Goal: Obtain resource: Obtain resource

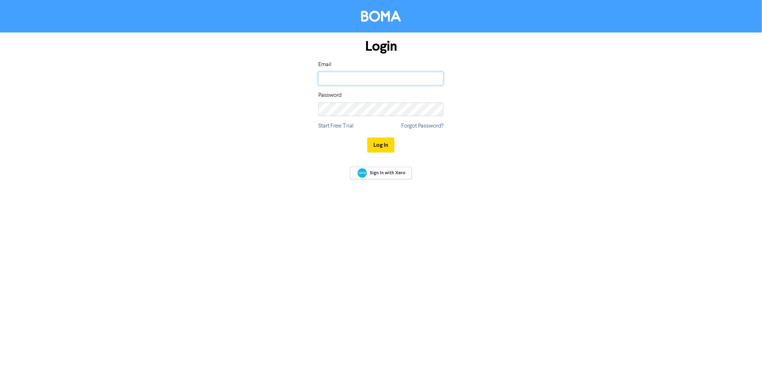
click at [359, 83] on input "email" at bounding box center [380, 79] width 125 height 14
type input "[EMAIL_ADDRESS][DOMAIN_NAME]"
click at [367, 138] on button "Log In" at bounding box center [380, 145] width 27 height 15
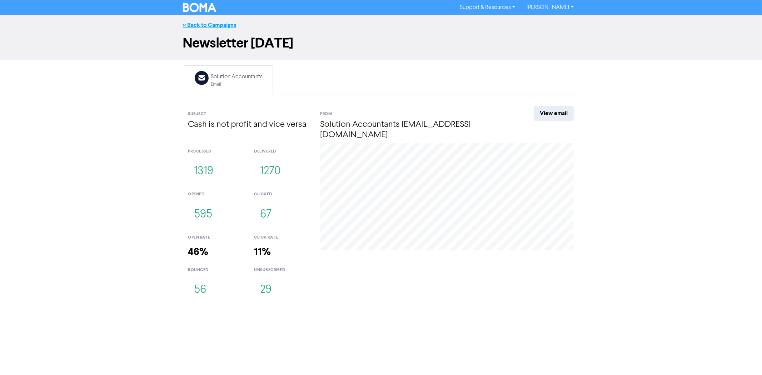
click at [220, 24] on link "<< Back to Campaigns" at bounding box center [210, 24] width 54 height 7
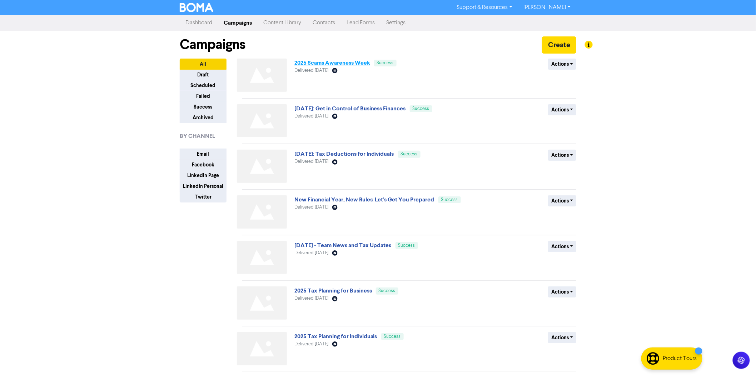
click at [316, 63] on link "2025 Scams Awareness Week" at bounding box center [332, 62] width 76 height 7
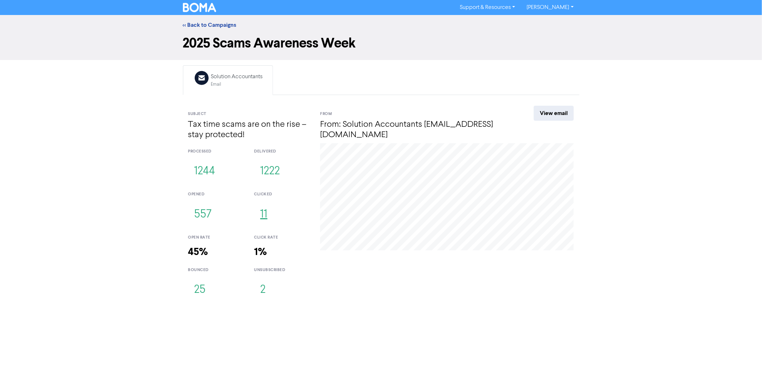
click at [264, 213] on button "11" at bounding box center [263, 215] width 19 height 24
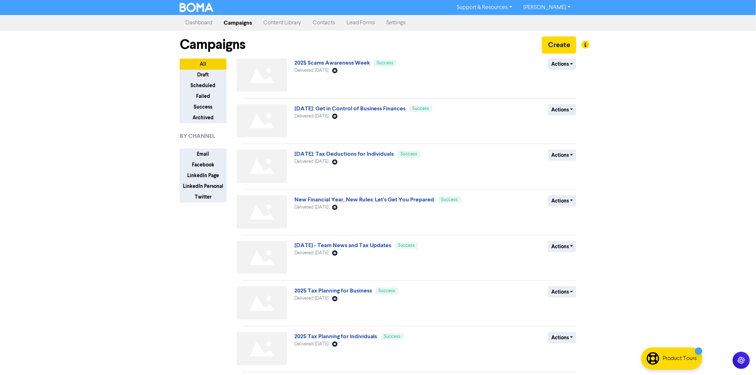
click at [292, 22] on link "Content Library" at bounding box center [282, 23] width 49 height 14
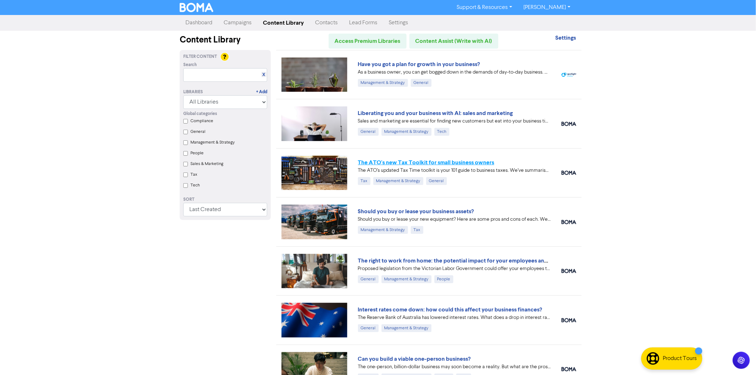
click at [440, 161] on link "The ATO's new Tax Toolkit for small business owners" at bounding box center [426, 162] width 136 height 7
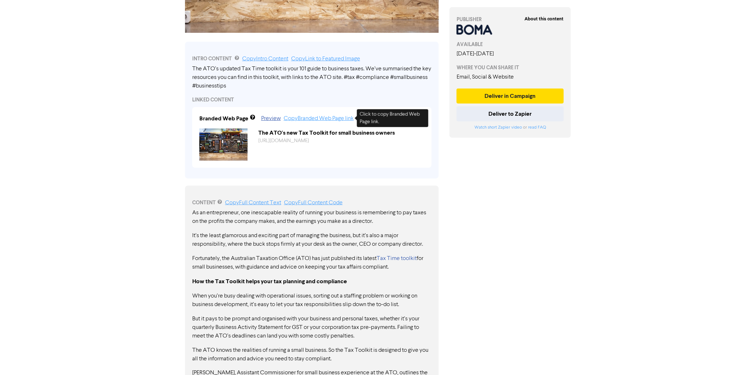
scroll to position [285, 0]
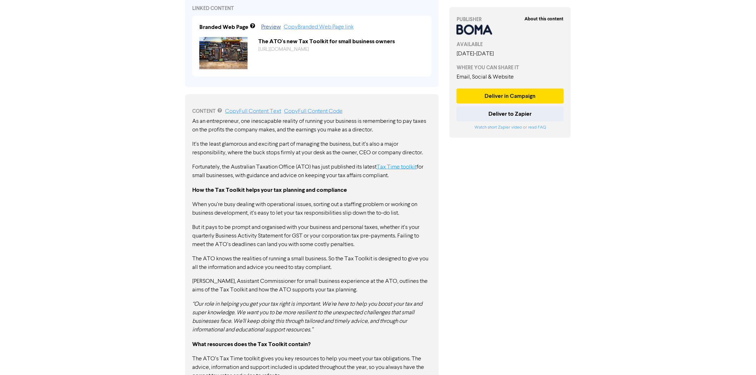
click at [399, 166] on link "Tax Time toolkit" at bounding box center [396, 167] width 40 height 6
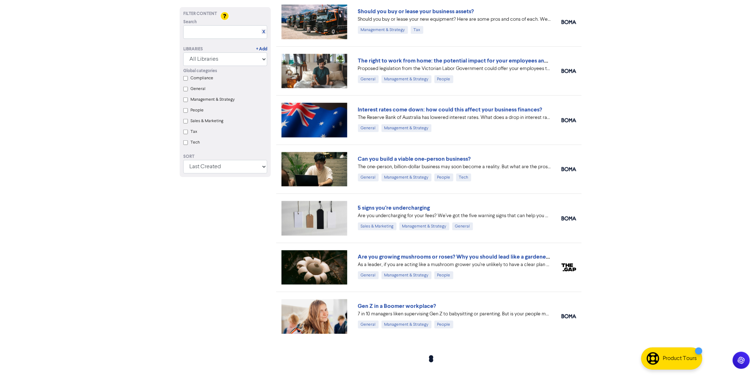
scroll to position [202, 0]
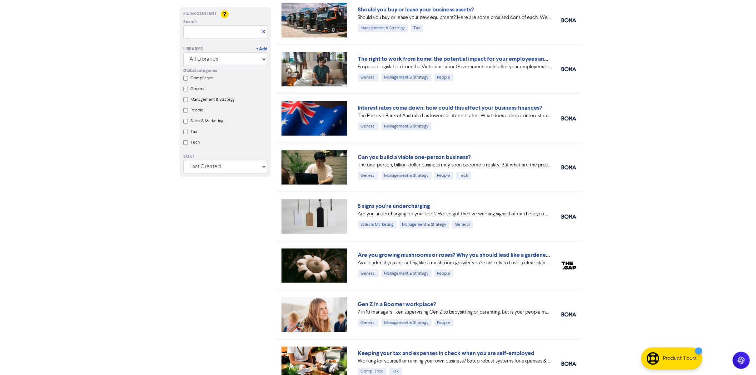
drag, startPoint x: 215, startPoint y: 19, endPoint x: 208, endPoint y: 26, distance: 9.6
click at [213, 21] on div "Search X" at bounding box center [225, 22] width 84 height 6
click at [206, 30] on input "text" at bounding box center [225, 32] width 84 height 14
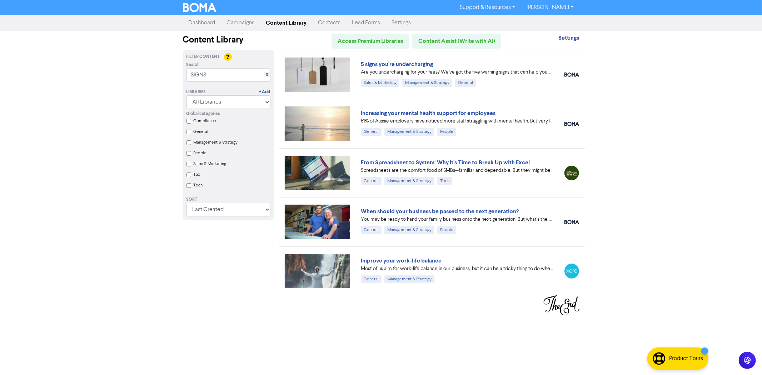
click at [629, 134] on div "Support & Resources Video Tutorials FAQ & Guides Marketing Education [PERSON_NA…" at bounding box center [381, 187] width 762 height 375
click at [211, 69] on input "SIGNS" at bounding box center [228, 75] width 84 height 14
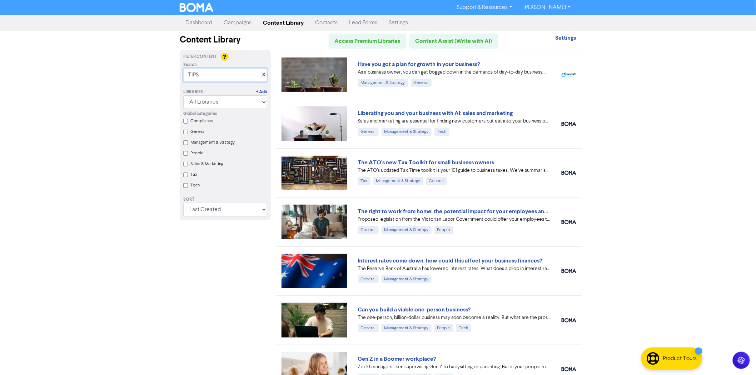
type input "TIPS"
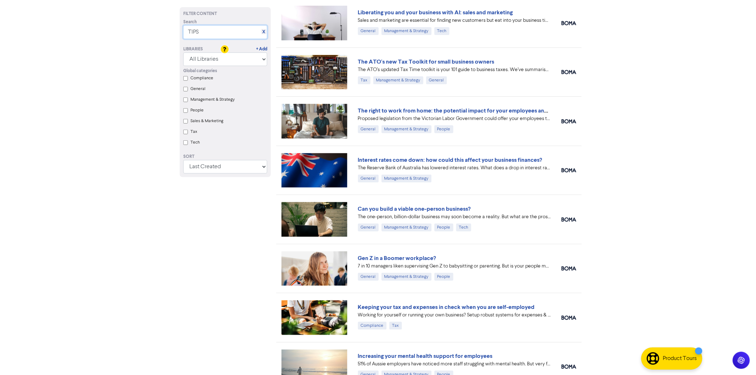
scroll to position [83, 0]
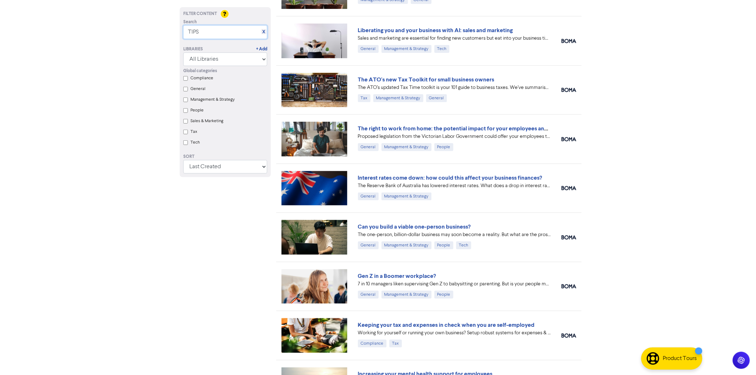
click at [233, 30] on input "TIPS" at bounding box center [225, 32] width 84 height 14
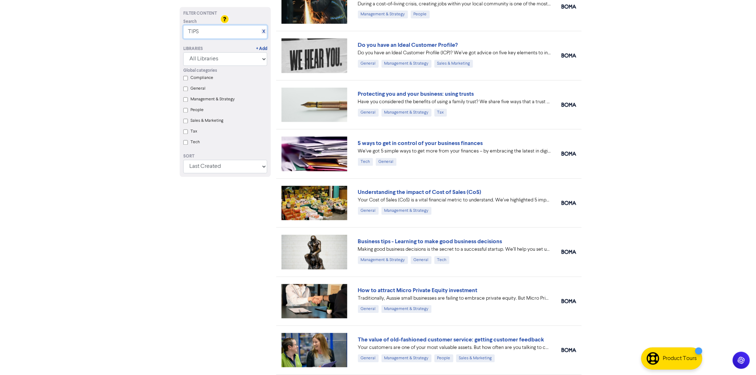
scroll to position [599, 0]
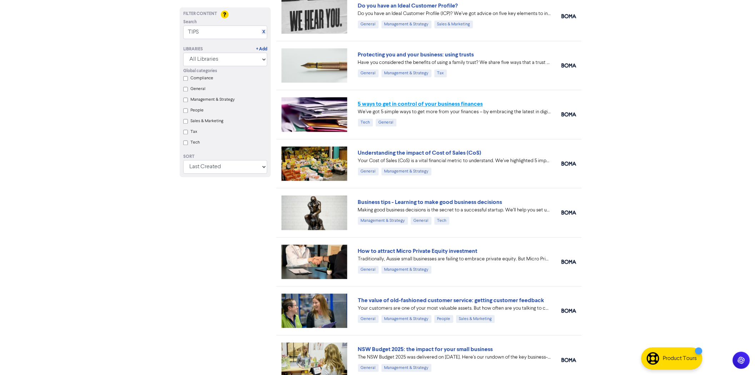
click at [423, 104] on link "5 ways to get in control of your business finances" at bounding box center [420, 103] width 125 height 7
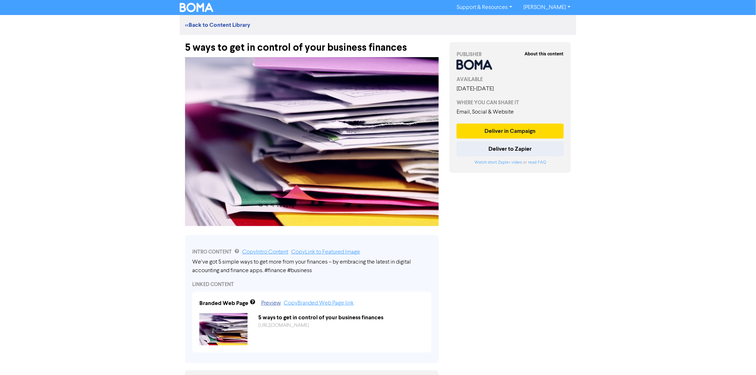
click at [263, 38] on div "5 ways to get in control of your business finances" at bounding box center [312, 44] width 254 height 19
click at [259, 46] on div "5 ways to get in control of your business finances" at bounding box center [312, 44] width 254 height 19
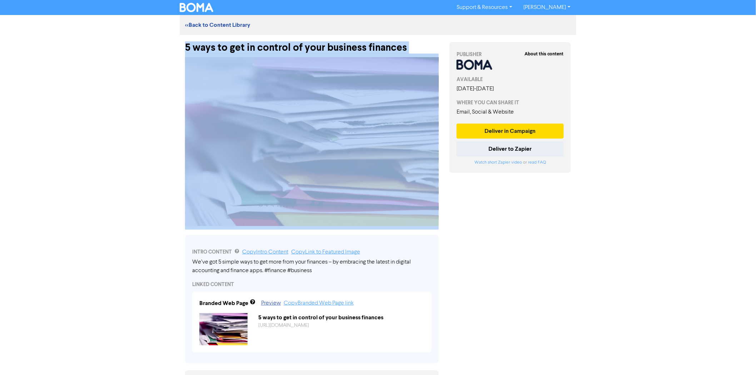
click at [259, 46] on div "5 ways to get in control of your business finances" at bounding box center [312, 44] width 254 height 19
copy div "5 ways to get in control of your business finances"
click at [217, 27] on link "<< Back to Content Library" at bounding box center [217, 24] width 65 height 7
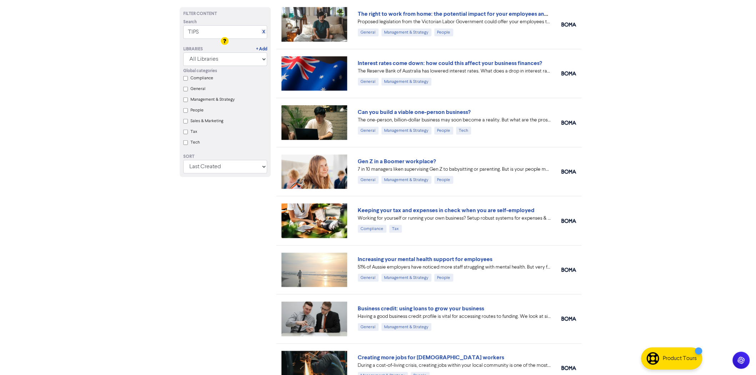
scroll to position [238, 0]
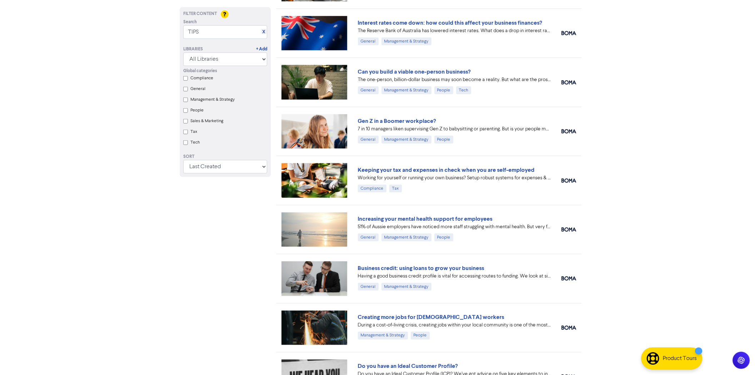
click at [413, 197] on div "Keeping your tax and expenses in check when you are self-employed Working for y…" at bounding box center [428, 180] width 305 height 49
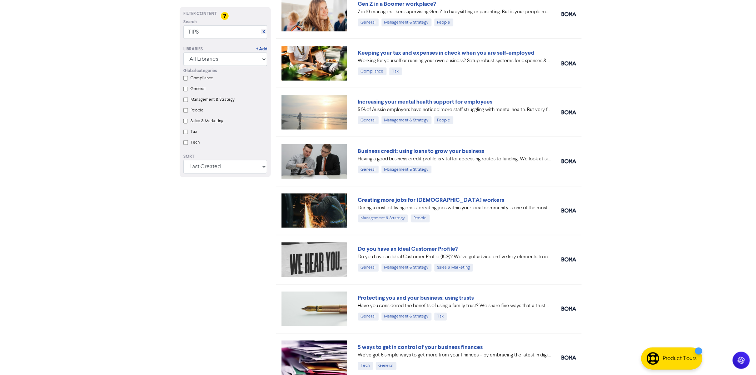
scroll to position [357, 0]
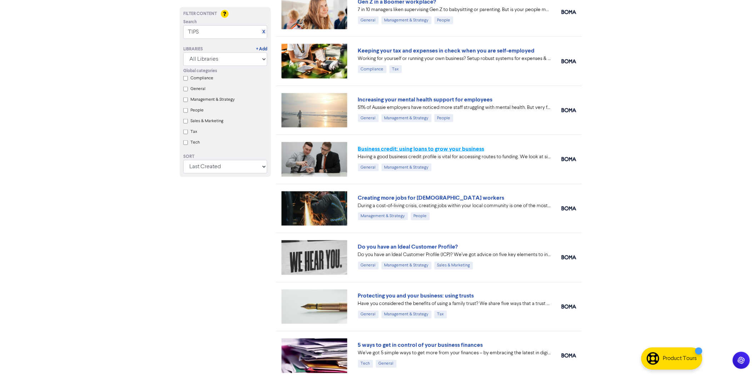
click at [423, 148] on link "Business credit: using loans to grow your business" at bounding box center [421, 148] width 126 height 7
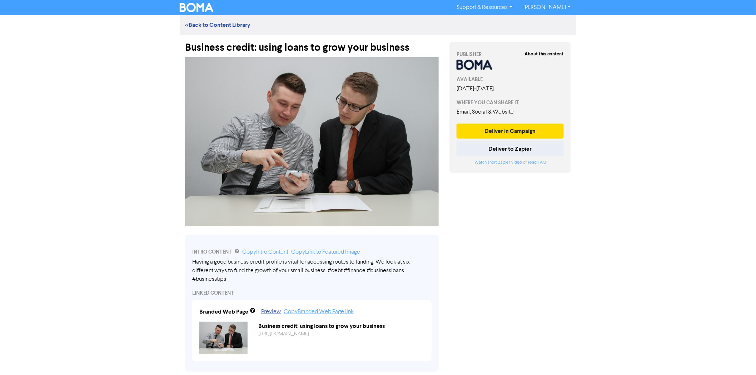
click at [308, 46] on div "Business credit: using loans to grow your business" at bounding box center [312, 44] width 254 height 19
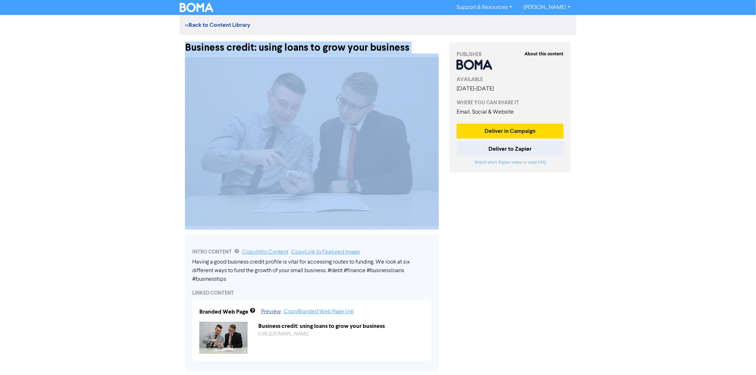
click at [308, 46] on div "Business credit: using loans to grow your business" at bounding box center [312, 44] width 254 height 19
copy div "Business credit: using loans to grow your business"
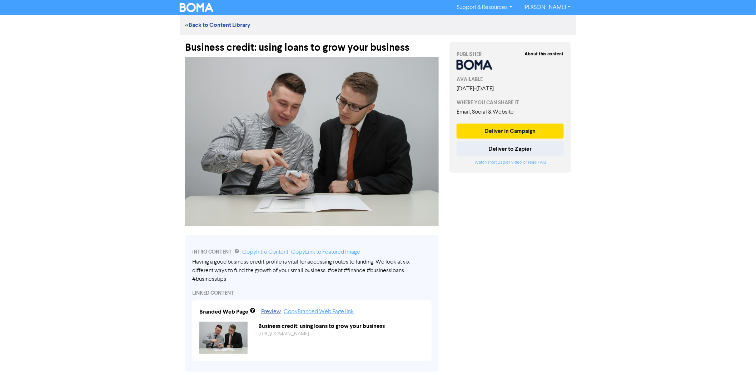
click at [229, 21] on div "<< Back to Content Library" at bounding box center [378, 25] width 396 height 9
click at [229, 23] on link "<< Back to Content Library" at bounding box center [217, 24] width 65 height 7
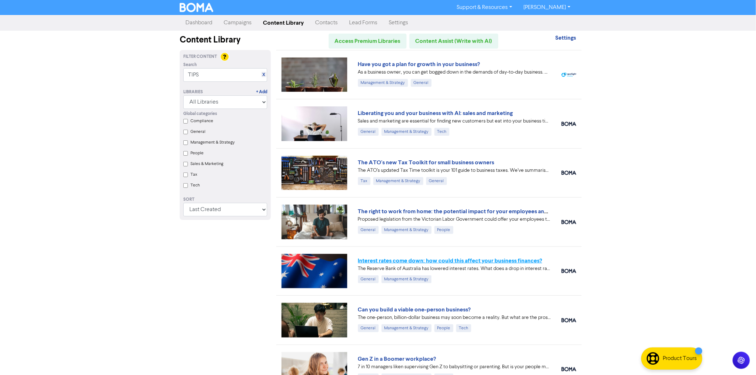
click at [376, 262] on link "Interest rates come down: how could this affect your business finances?" at bounding box center [450, 260] width 184 height 7
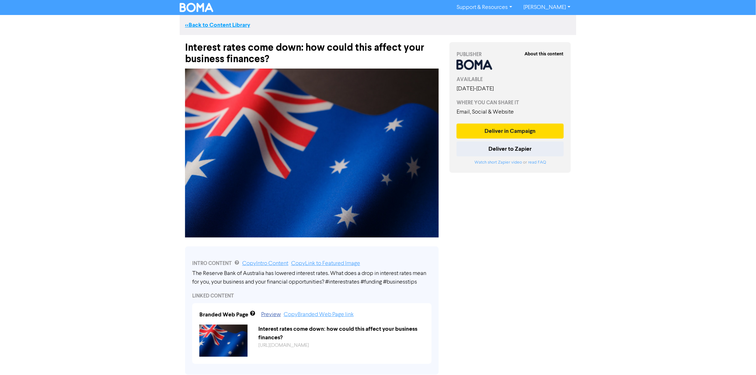
click at [236, 23] on link "<< Back to Content Library" at bounding box center [217, 24] width 65 height 7
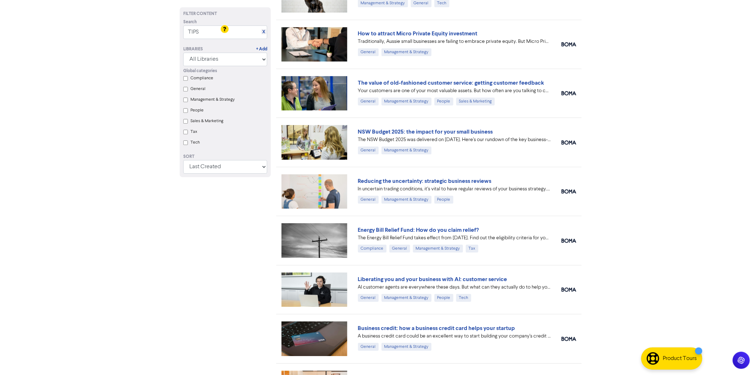
scroll to position [856, 0]
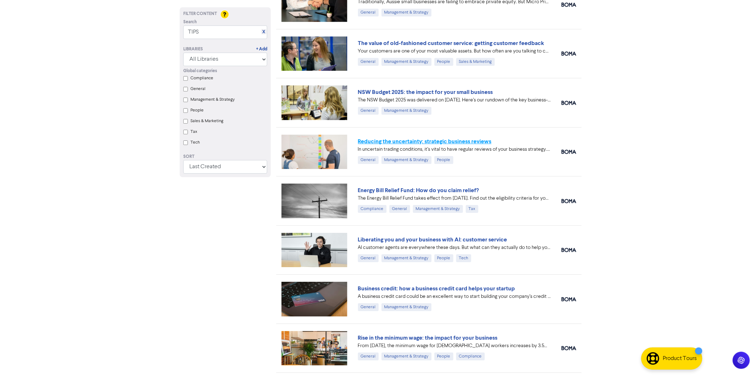
click at [458, 142] on link "Reducing the uncertainty: strategic business reviews" at bounding box center [425, 141] width 134 height 7
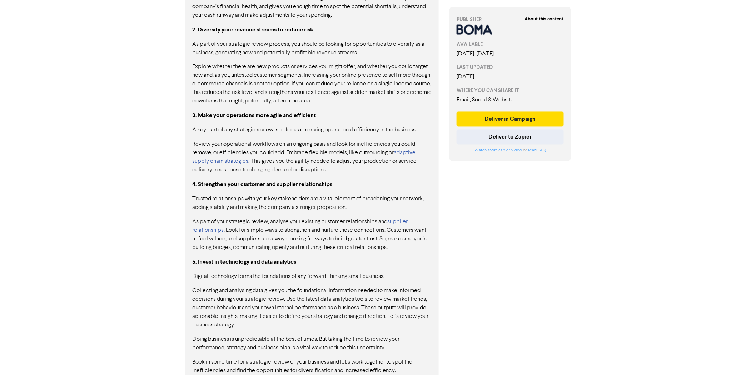
scroll to position [519, 0]
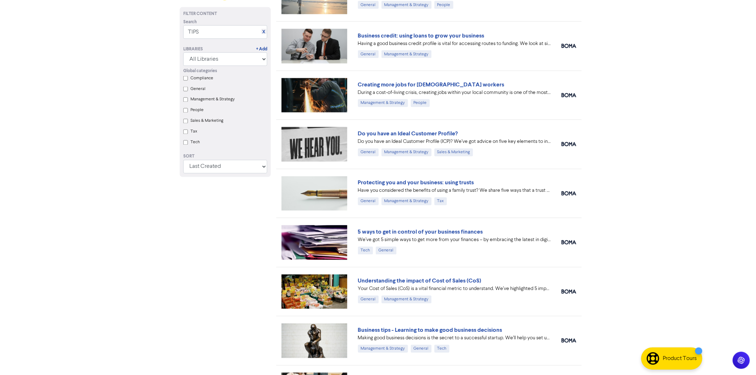
scroll to position [391, 0]
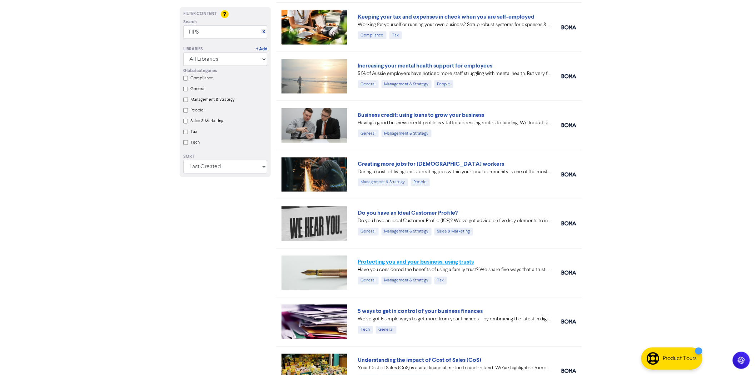
click at [398, 259] on link "Protecting you and your business: using trusts" at bounding box center [416, 262] width 116 height 7
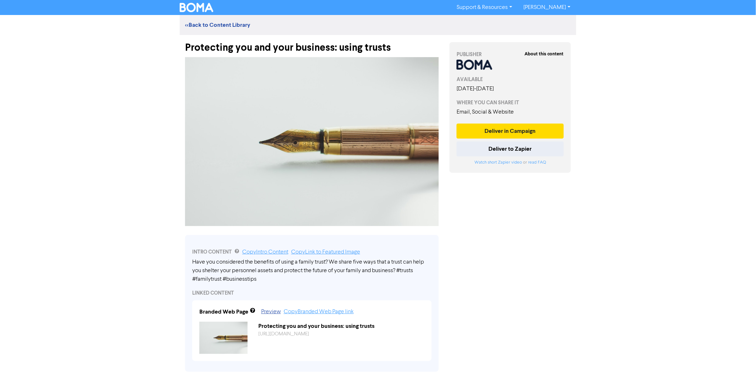
click at [279, 47] on div "Protecting you and your business: using trusts" at bounding box center [312, 44] width 254 height 19
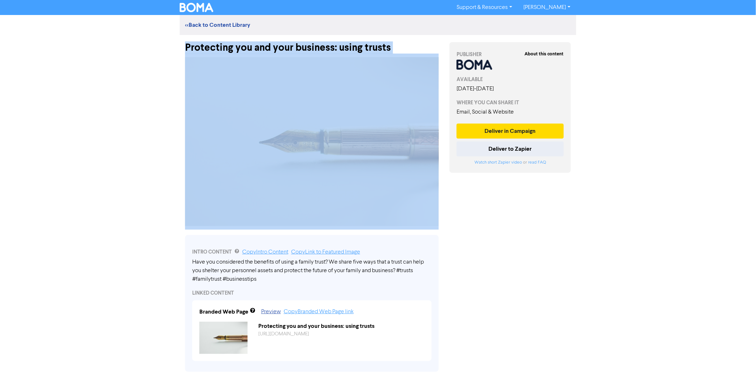
click at [279, 47] on div "Protecting you and your business: using trusts" at bounding box center [312, 44] width 254 height 19
copy div "Protecting you and your business: using trusts"
click at [270, 49] on div "Protecting you and your business: using trusts" at bounding box center [312, 44] width 254 height 19
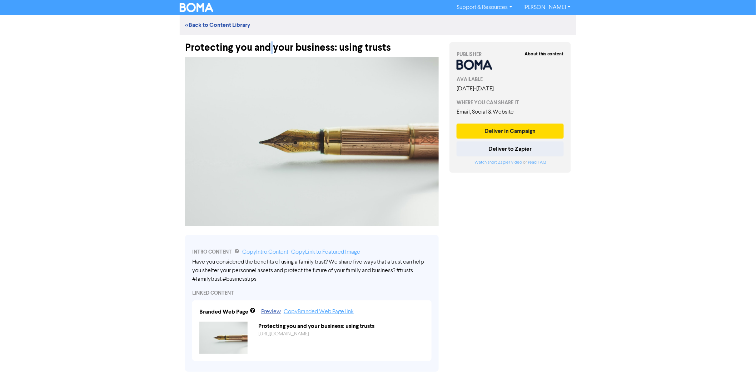
click at [270, 49] on div "Protecting you and your business: using trusts" at bounding box center [312, 44] width 254 height 19
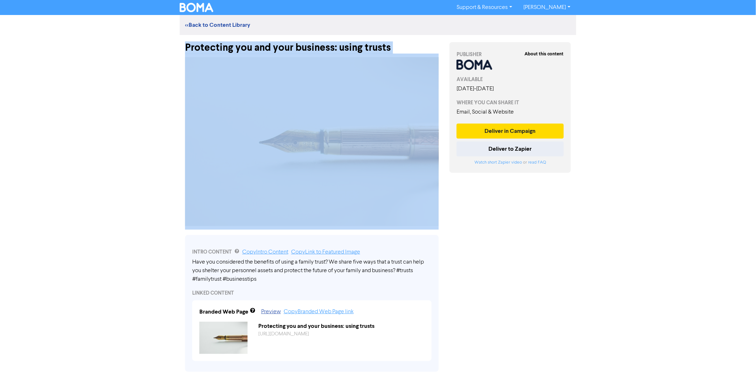
click at [270, 49] on div "Protecting you and your business: using trusts" at bounding box center [312, 44] width 254 height 19
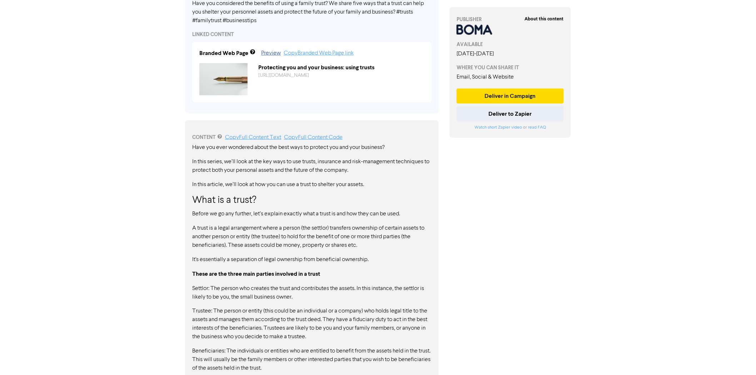
scroll to position [140, 0]
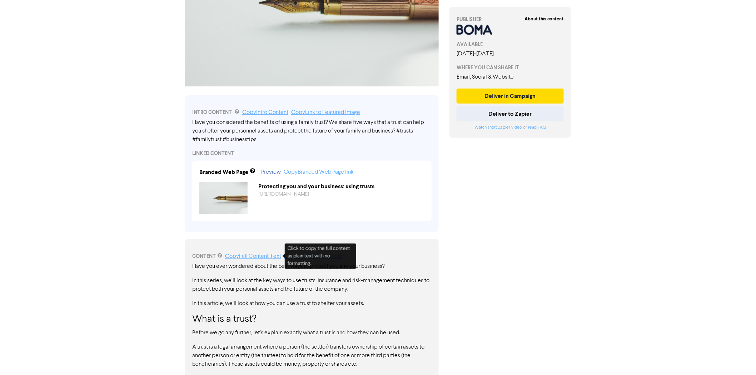
click at [260, 258] on link "Copy Full Content Text" at bounding box center [253, 257] width 56 height 6
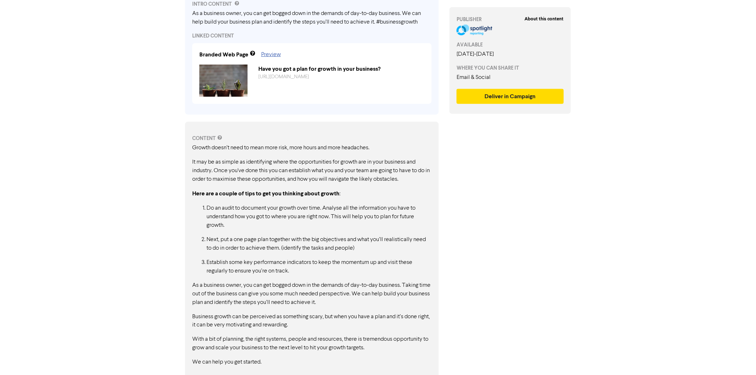
scroll to position [252, 0]
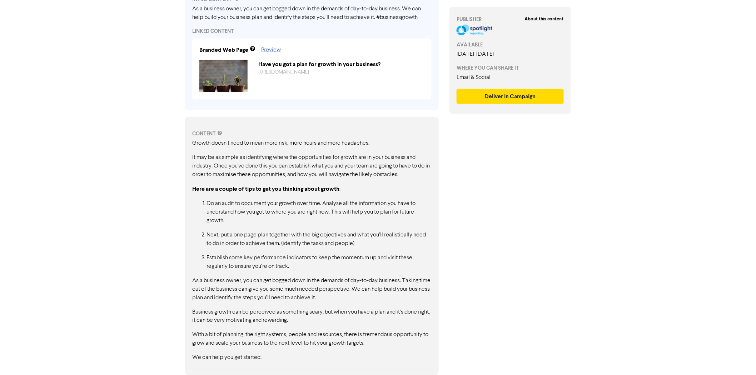
click at [305, 225] on ol "Do an audit to document your growth over time. Analyse all the information you …" at bounding box center [311, 234] width 239 height 71
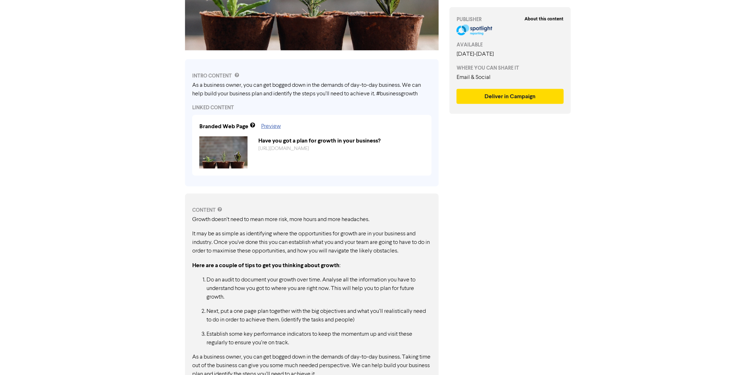
scroll to position [173, 0]
